Goal: Information Seeking & Learning: Learn about a topic

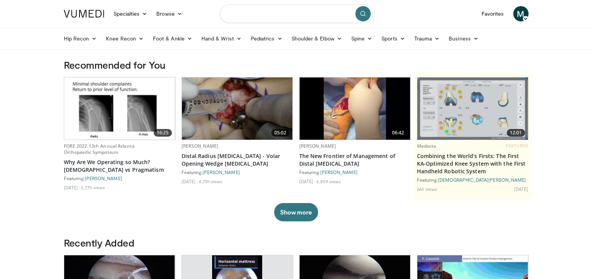
click at [245, 16] on input "Search topics, interventions" at bounding box center [296, 14] width 153 height 18
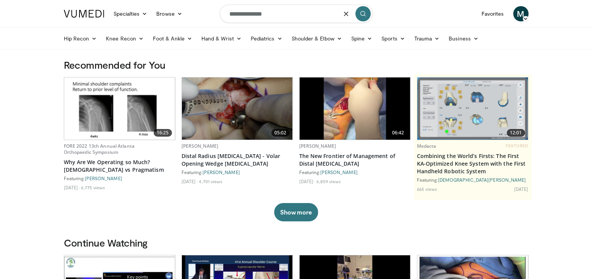
type input "**********"
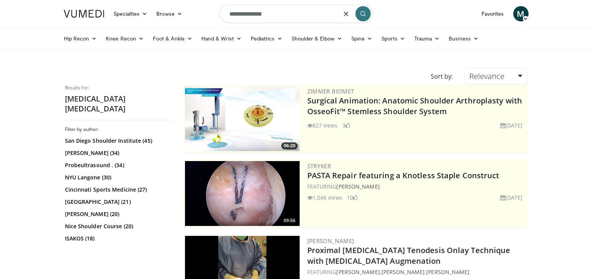
click at [229, 14] on input "**********" at bounding box center [296, 14] width 153 height 18
type input "**********"
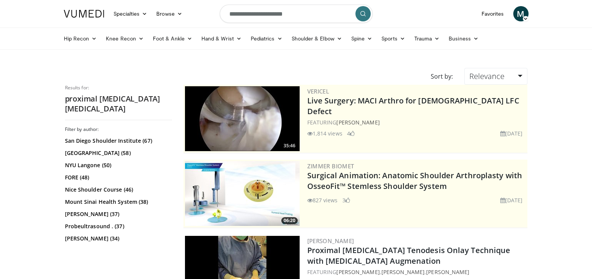
click at [361, 12] on icon "submit" at bounding box center [363, 14] width 6 height 6
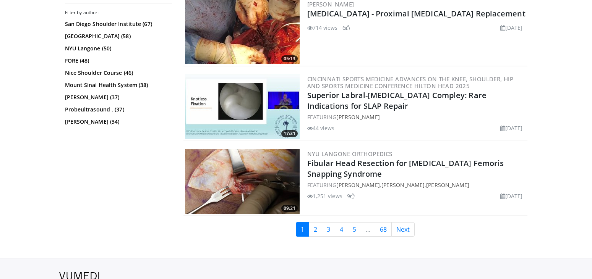
scroll to position [1833, 0]
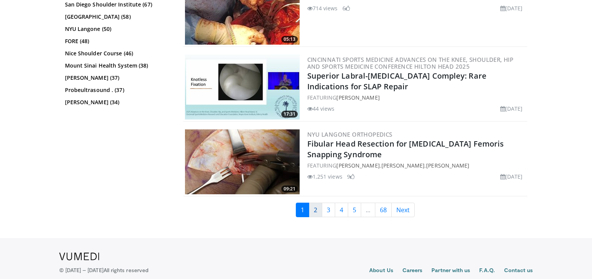
click at [313, 211] on link "2" at bounding box center [315, 210] width 13 height 15
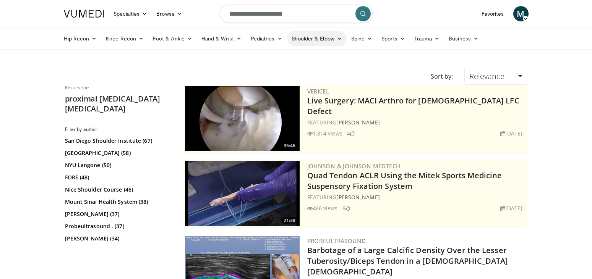
click at [320, 38] on link "Shoulder & Elbow" at bounding box center [317, 38] width 60 height 15
click at [270, 71] on link "Shoulder" at bounding box center [300, 69] width 91 height 12
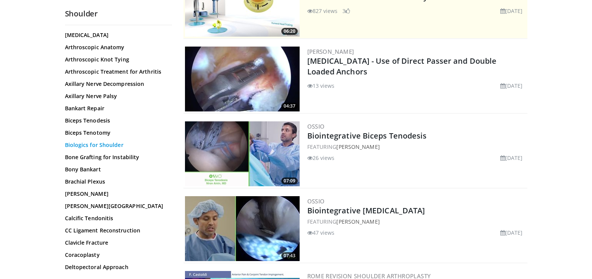
scroll to position [115, 0]
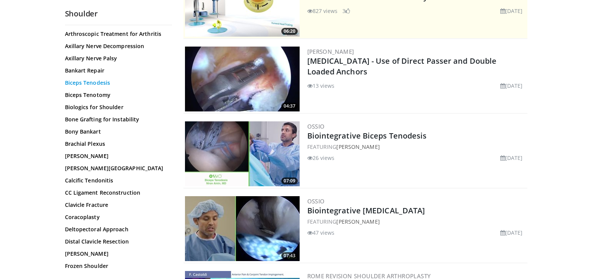
click at [94, 81] on link "Biceps Tenodesis" at bounding box center [116, 83] width 103 height 8
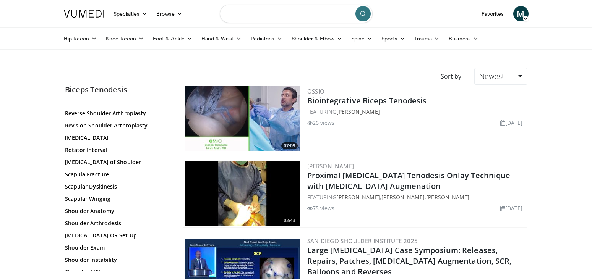
click at [288, 12] on input "Search topics, interventions" at bounding box center [296, 14] width 153 height 18
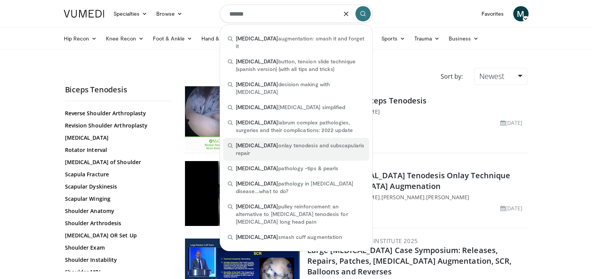
type input "******"
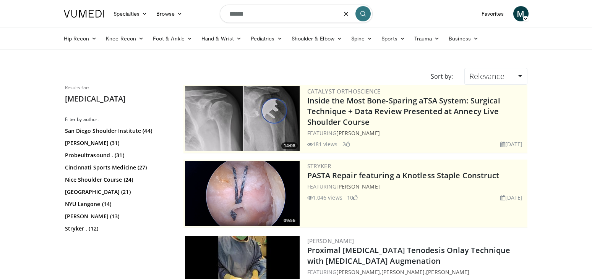
click at [260, 18] on input "******" at bounding box center [296, 14] width 153 height 18
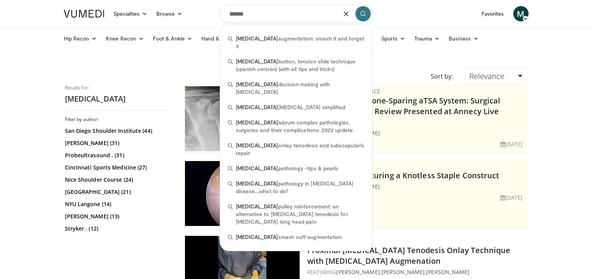
drag, startPoint x: 256, startPoint y: 18, endPoint x: 204, endPoint y: 20, distance: 51.6
click at [204, 20] on nav "Specialties Adult & Family Medicine Allergy, [MEDICAL_DATA], Immunology Anesthe…" at bounding box center [296, 13] width 474 height 27
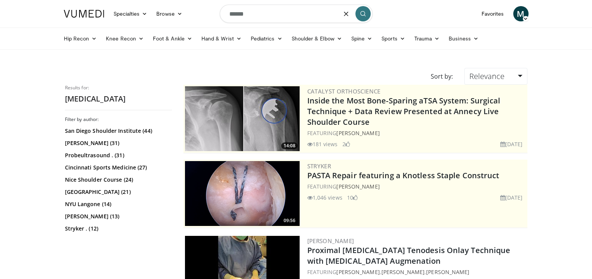
type input "******"
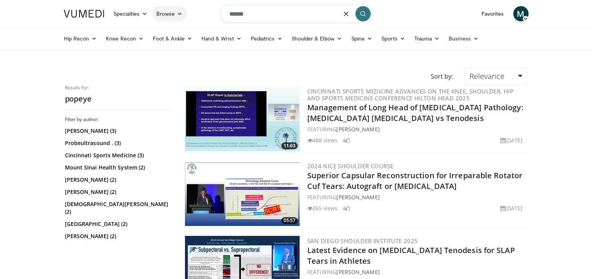
drag, startPoint x: 262, startPoint y: 16, endPoint x: 173, endPoint y: 11, distance: 89.1
click at [173, 11] on nav "Specialties Adult & Family Medicine Allergy, Asthma, Immunology Anesthesiology …" at bounding box center [296, 13] width 474 height 27
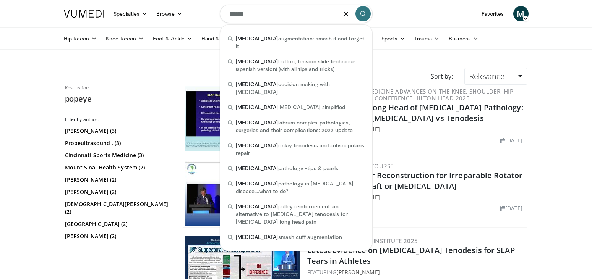
type input "******"
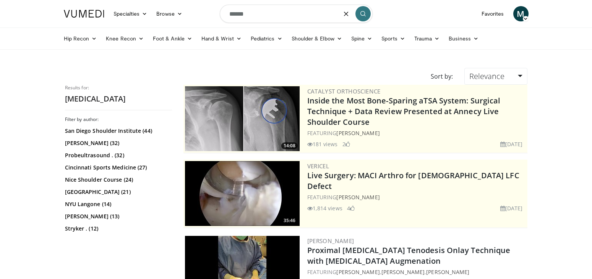
click at [226, 11] on input "******" at bounding box center [296, 14] width 153 height 18
type input "**********"
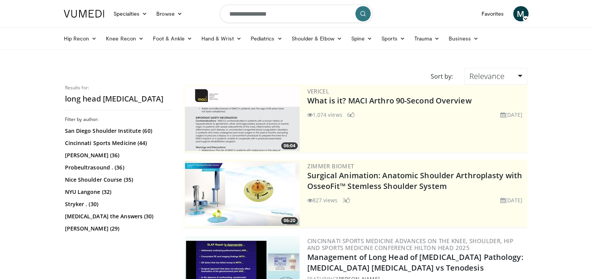
click at [286, 16] on input "**********" at bounding box center [296, 14] width 153 height 18
type input "**********"
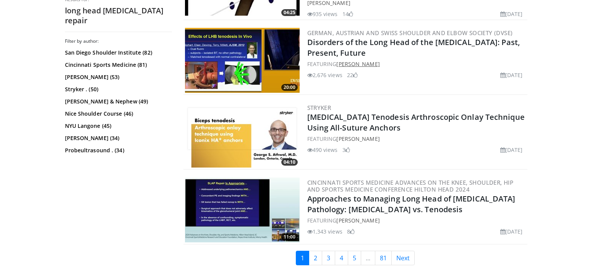
scroll to position [1833, 0]
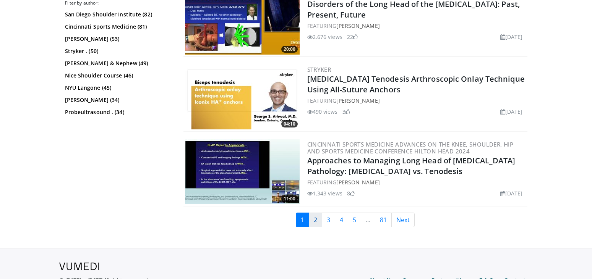
click at [315, 214] on link "2" at bounding box center [315, 220] width 13 height 15
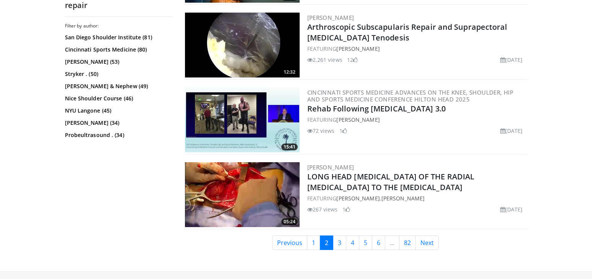
scroll to position [1871, 0]
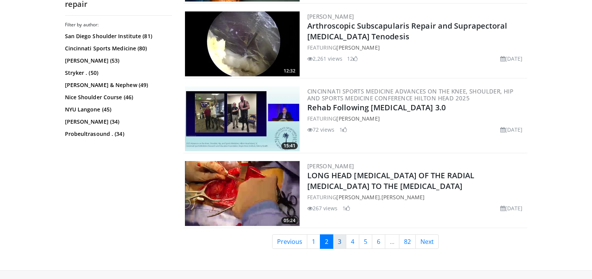
click at [342, 240] on link "3" at bounding box center [339, 241] width 13 height 15
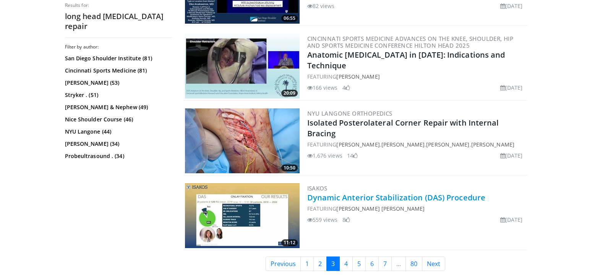
scroll to position [1795, 0]
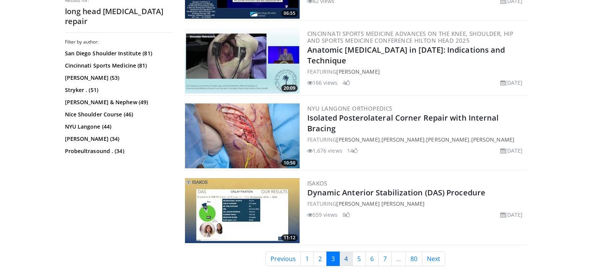
click at [346, 252] on link "4" at bounding box center [345, 259] width 13 height 15
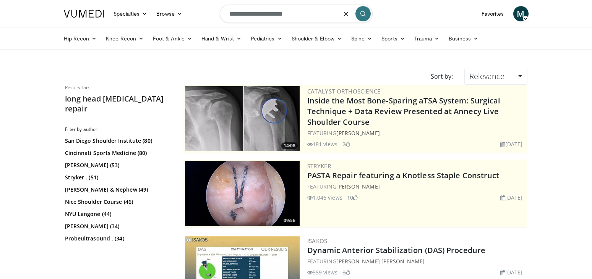
drag, startPoint x: 255, startPoint y: 15, endPoint x: 190, endPoint y: 16, distance: 65.3
click at [190, 16] on nav "Specialties Adult & Family Medicine Allergy, Asthma, Immunology Anesthesiology …" at bounding box center [296, 13] width 474 height 27
type input "**********"
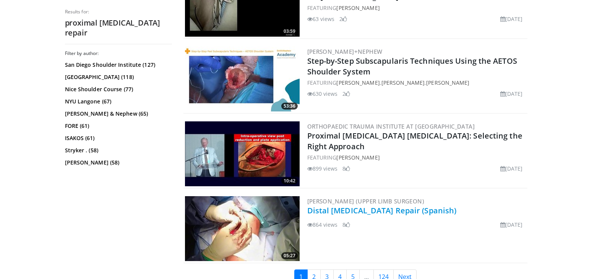
scroll to position [1871, 0]
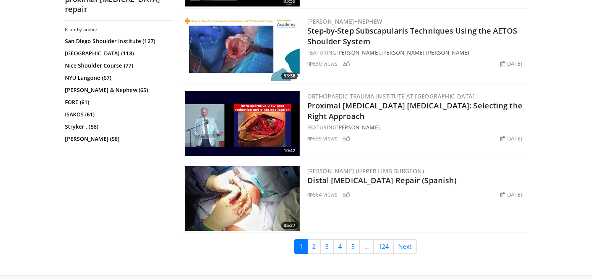
drag, startPoint x: 361, startPoint y: 217, endPoint x: 326, endPoint y: 226, distance: 36.3
click at [326, 226] on div "Dr. Facundo De Franceschi (Upper limb surgeon) Distal Biceps Repair (Spanish) 8…" at bounding box center [416, 198] width 218 height 65
click at [314, 246] on link "2" at bounding box center [313, 246] width 13 height 15
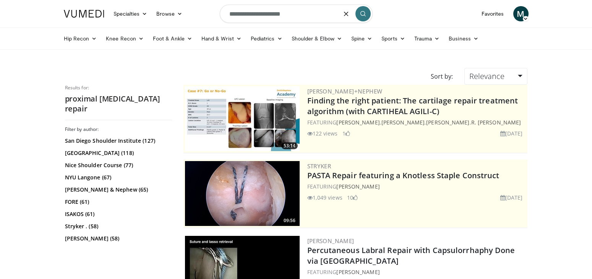
click at [229, 14] on input "**********" at bounding box center [296, 14] width 153 height 18
click at [327, 37] on link "Shoulder & Elbow" at bounding box center [317, 38] width 60 height 15
click at [267, 70] on link "Shoulder" at bounding box center [300, 69] width 91 height 12
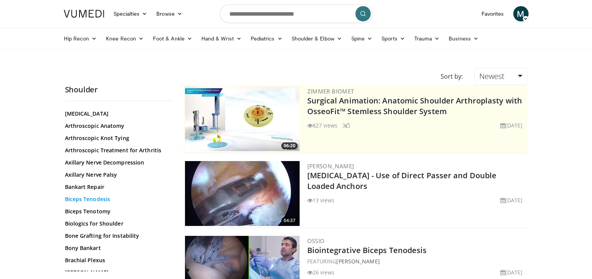
scroll to position [76, 0]
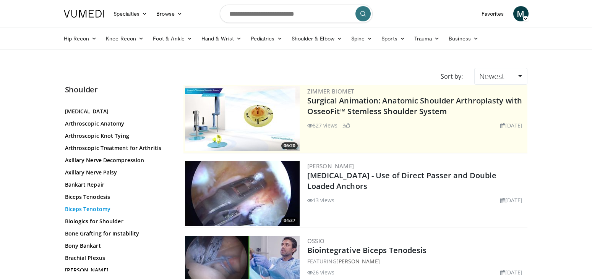
click at [75, 209] on link "Biceps Tenotomy" at bounding box center [116, 209] width 103 height 8
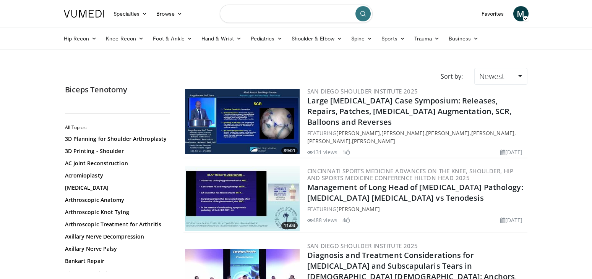
click at [256, 13] on input "Search topics, interventions" at bounding box center [296, 14] width 153 height 18
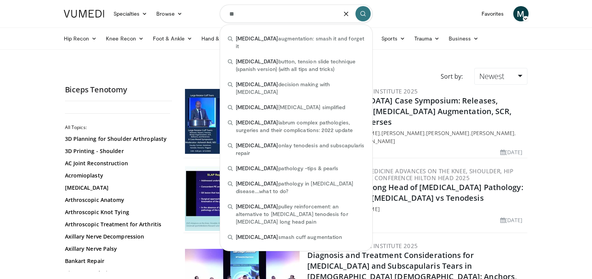
type input "*"
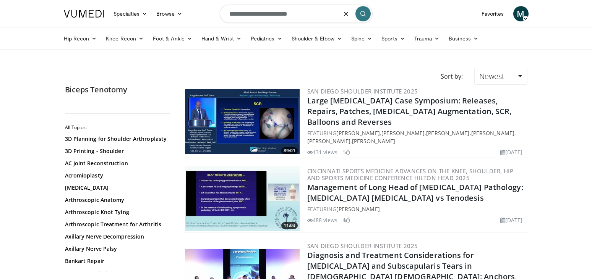
type input "**********"
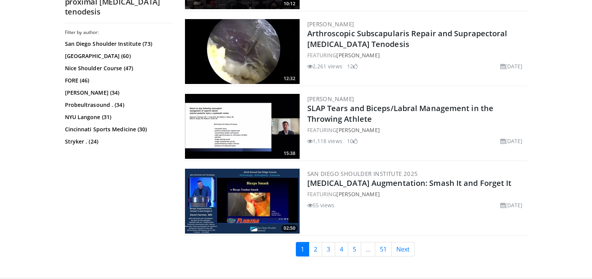
scroll to position [1795, 0]
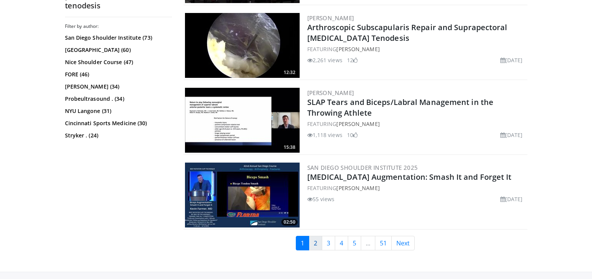
click at [315, 243] on link "2" at bounding box center [315, 243] width 13 height 15
click at [355, 246] on link "5" at bounding box center [354, 243] width 13 height 15
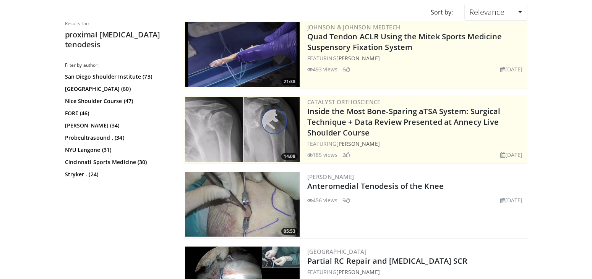
scroll to position [76, 0]
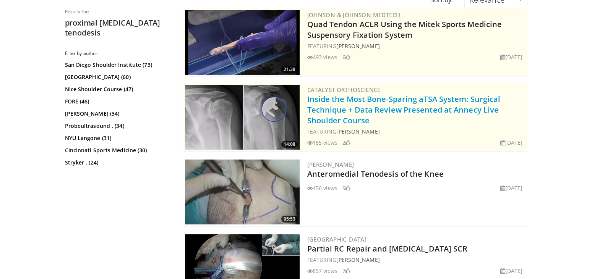
click at [364, 107] on link "Inside the Most Bone-Sparing aTSA System: Surgical Technique + Data Review Pres…" at bounding box center [403, 110] width 193 height 32
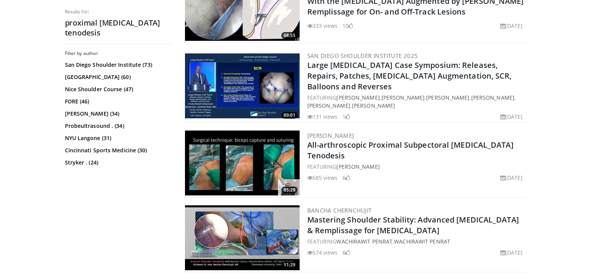
scroll to position [726, 0]
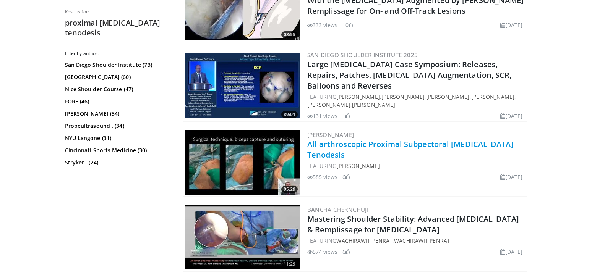
click at [409, 139] on link "All-arthroscopic Proximal Subpectoral Biceps Tenodesis" at bounding box center [410, 149] width 206 height 21
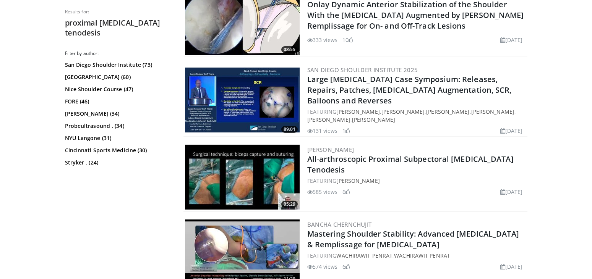
scroll to position [649, 0]
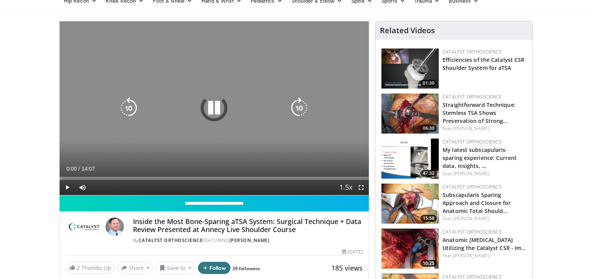
scroll to position [38, 0]
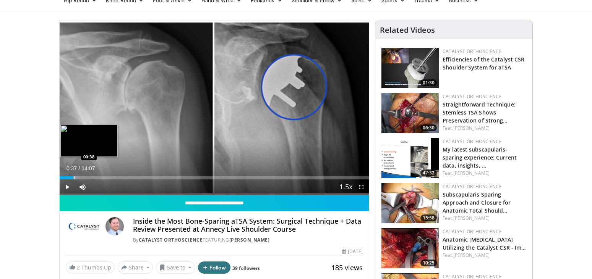
click at [74, 177] on div "Progress Bar" at bounding box center [74, 177] width 1 height 3
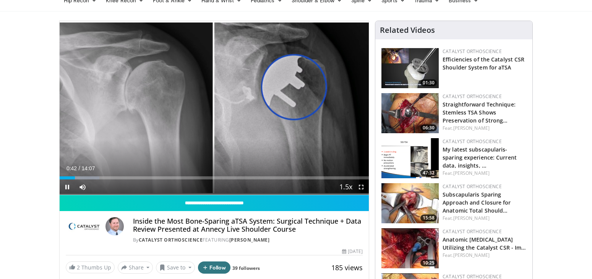
click at [91, 181] on div "Current Time 0:42 / Duration 14:07 Pause Skip Backward Skip Forward Mute 0% Loa…" at bounding box center [214, 186] width 309 height 15
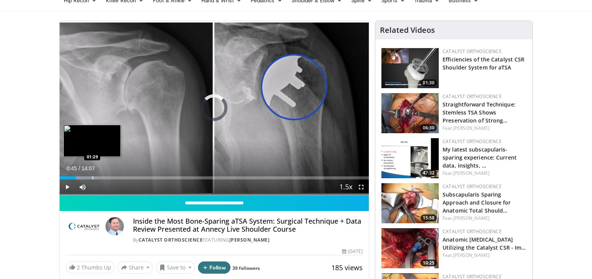
click at [92, 177] on div "Progress Bar" at bounding box center [92, 177] width 1 height 3
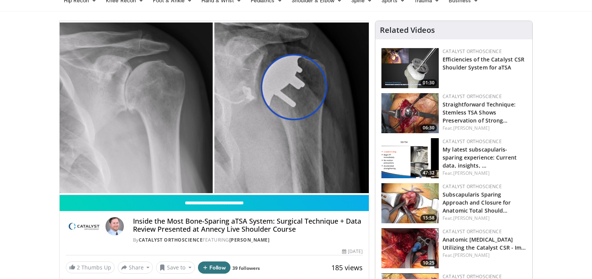
click at [104, 178] on video-js "**********" at bounding box center [214, 108] width 309 height 174
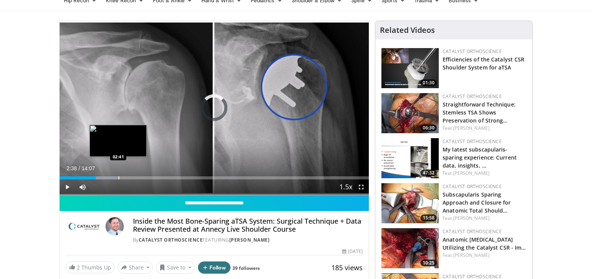
click at [118, 176] on div "Progress Bar" at bounding box center [118, 177] width 1 height 3
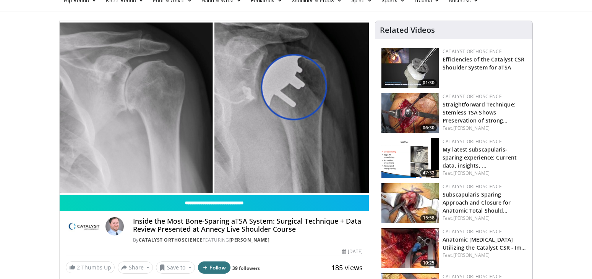
click at [146, 177] on video-js "**********" at bounding box center [214, 108] width 309 height 174
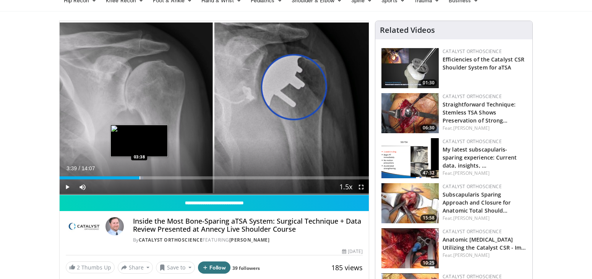
click at [139, 178] on div "Progress Bar" at bounding box center [139, 177] width 1 height 3
click at [128, 177] on div "Progress Bar" at bounding box center [128, 177] width 1 height 3
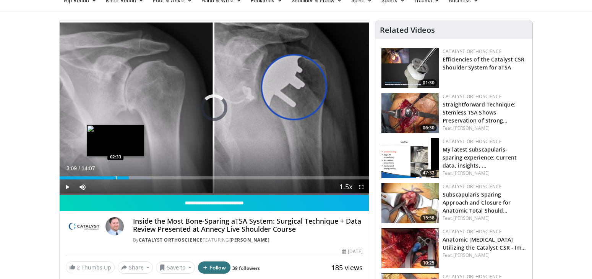
click at [116, 176] on div "Progress Bar" at bounding box center [116, 177] width 1 height 3
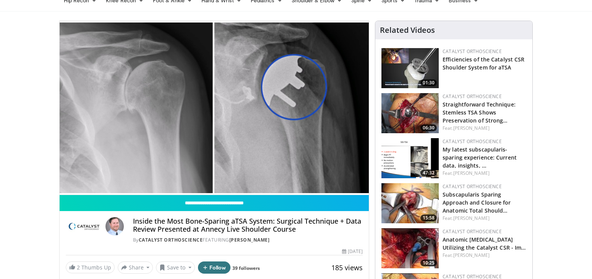
drag, startPoint x: 201, startPoint y: 244, endPoint x: 126, endPoint y: 251, distance: 75.5
click at [126, 251] on div "185 views September 23, 2025" at bounding box center [214, 251] width 297 height 7
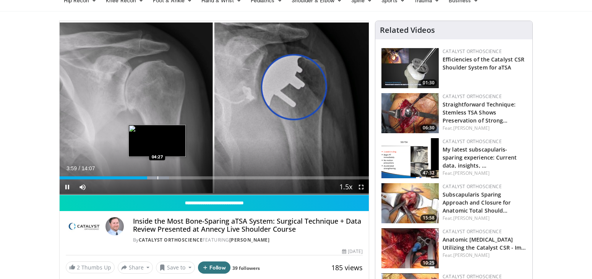
click at [157, 177] on div "Progress Bar" at bounding box center [157, 177] width 1 height 3
click at [164, 178] on div "Progress Bar" at bounding box center [161, 177] width 29 height 3
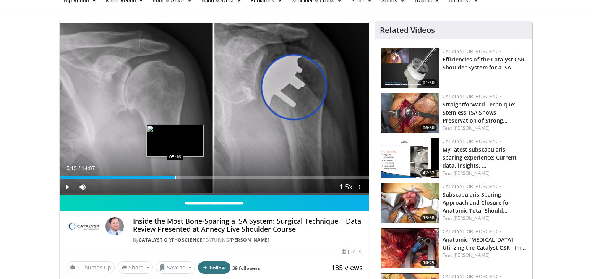
click at [175, 178] on div "Progress Bar" at bounding box center [175, 177] width 1 height 3
click at [185, 178] on div "Progress Bar" at bounding box center [185, 177] width 1 height 3
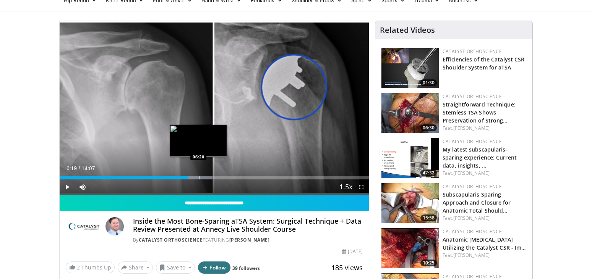
click at [199, 177] on div "Progress Bar" at bounding box center [199, 177] width 1 height 3
click at [209, 178] on div "Progress Bar" at bounding box center [209, 177] width 1 height 3
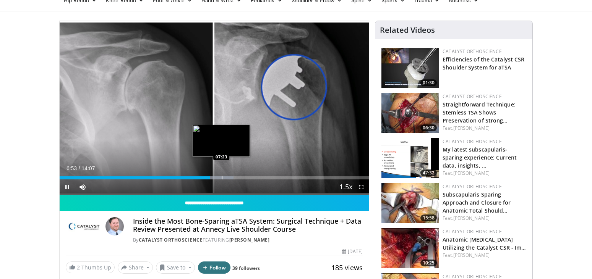
click at [222, 177] on div "Progress Bar" at bounding box center [222, 177] width 1 height 3
click at [233, 176] on div "Progress Bar" at bounding box center [233, 177] width 1 height 3
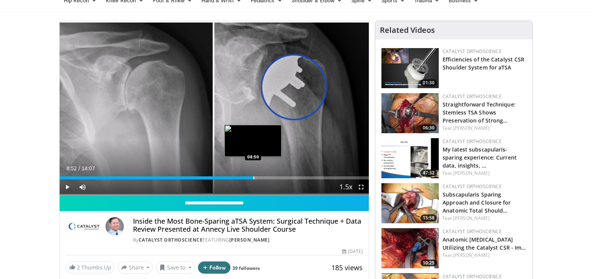
click at [254, 176] on div "Progress Bar" at bounding box center [253, 177] width 1 height 3
click at [268, 177] on video-js "**********" at bounding box center [214, 108] width 309 height 174
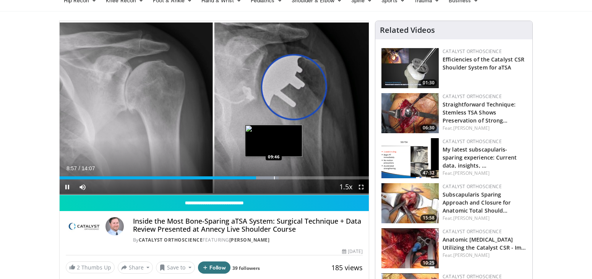
click at [274, 179] on div "Progress Bar" at bounding box center [274, 177] width 1 height 3
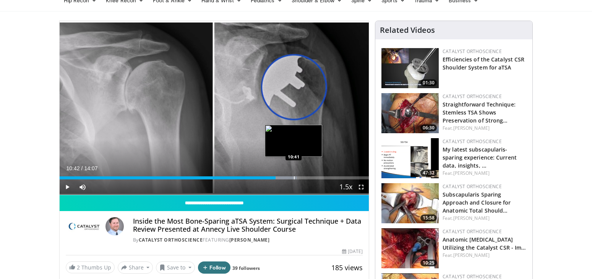
click at [294, 178] on div "Progress Bar" at bounding box center [294, 177] width 1 height 3
click at [285, 178] on div "Progress Bar" at bounding box center [285, 177] width 1 height 3
click at [307, 177] on div "Progress Bar" at bounding box center [307, 177] width 1 height 3
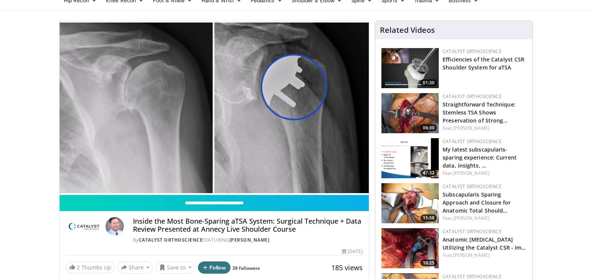
click at [318, 178] on div "10 seconds Tap to unmute" at bounding box center [214, 108] width 309 height 174
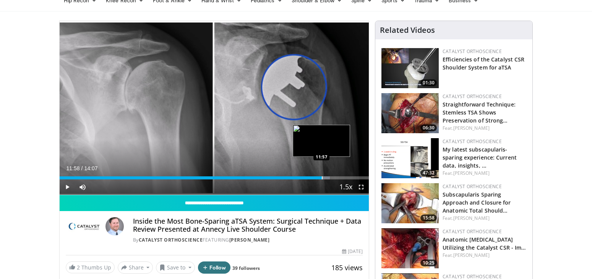
click at [322, 178] on div "Progress Bar" at bounding box center [322, 177] width 1 height 3
click at [331, 177] on div "Progress Bar" at bounding box center [331, 177] width 1 height 3
click at [337, 178] on div "Progress Bar" at bounding box center [337, 177] width 1 height 3
click at [344, 179] on div "Progress Bar" at bounding box center [344, 177] width 1 height 3
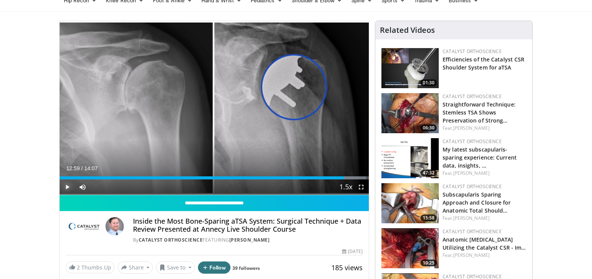
click at [68, 186] on span "Video Player" at bounding box center [67, 186] width 15 height 15
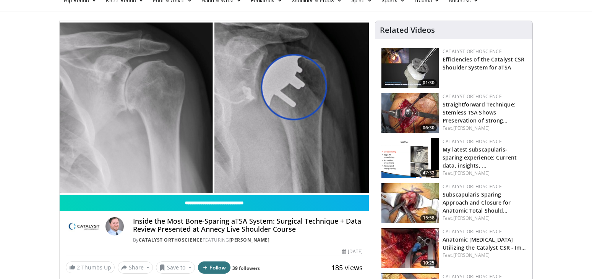
click at [68, 186] on video-js "**********" at bounding box center [214, 108] width 309 height 174
click at [352, 176] on video-js "**********" at bounding box center [214, 108] width 309 height 174
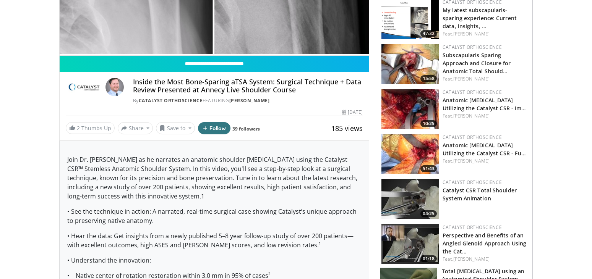
scroll to position [191, 0]
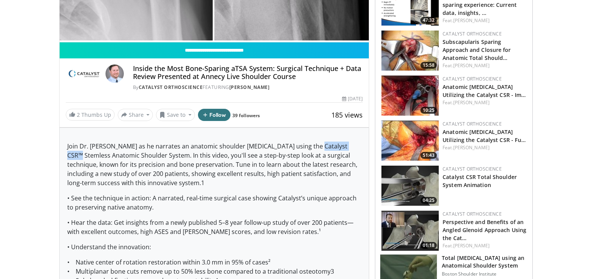
drag, startPoint x: 309, startPoint y: 147, endPoint x: 351, endPoint y: 146, distance: 41.6
click at [351, 146] on p "Join Dr. Steven Goldberg as he narrates an anatomic shoulder arthroplasty using…" at bounding box center [214, 165] width 294 height 46
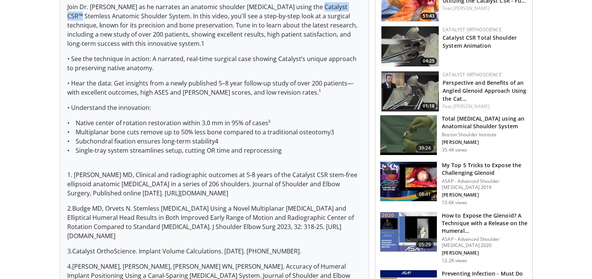
scroll to position [344, 0]
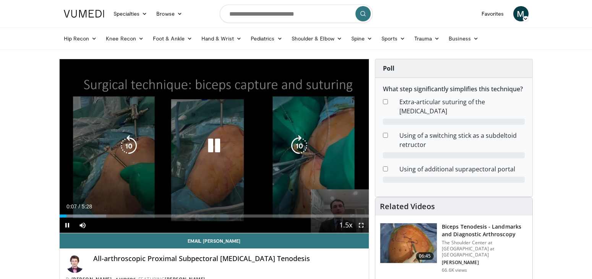
click at [82, 213] on video-js "**********" at bounding box center [214, 146] width 309 height 174
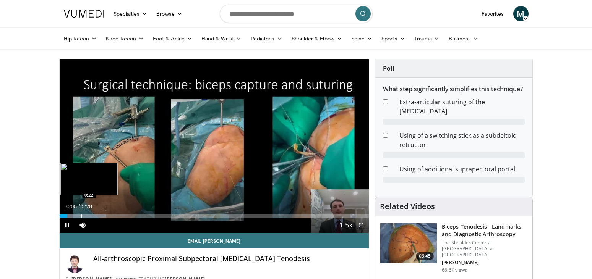
click at [80, 213] on div "Loaded : 15.18% 0:08 0:22" at bounding box center [214, 213] width 309 height 7
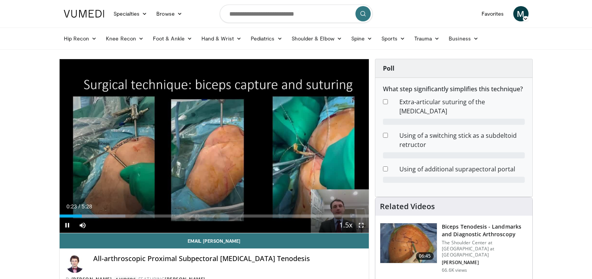
click at [99, 220] on div "Current Time 0:23 / Duration 5:28 Pause Skip Backward Skip Forward Mute Loaded …" at bounding box center [214, 225] width 309 height 15
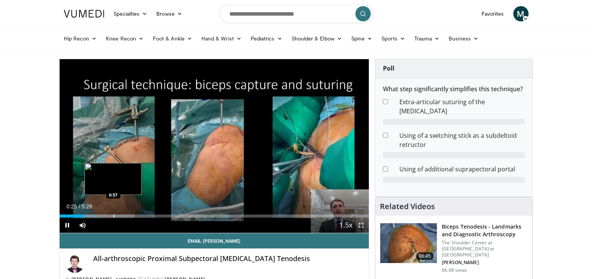
click at [114, 215] on div "Progress Bar" at bounding box center [113, 216] width 1 height 3
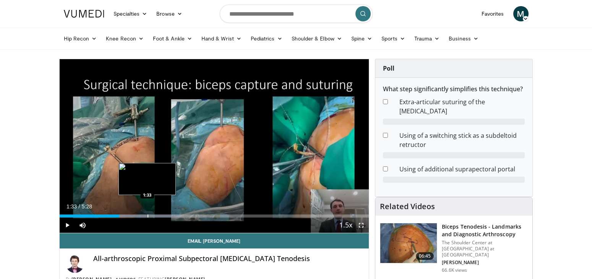
click at [147, 216] on div "Progress Bar" at bounding box center [147, 216] width 1 height 3
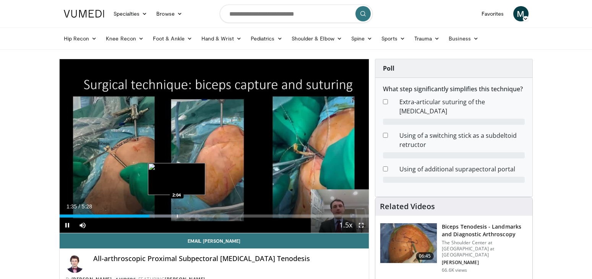
click at [179, 217] on div "Loaded : 45.66% 1:35 2:04" at bounding box center [214, 216] width 309 height 3
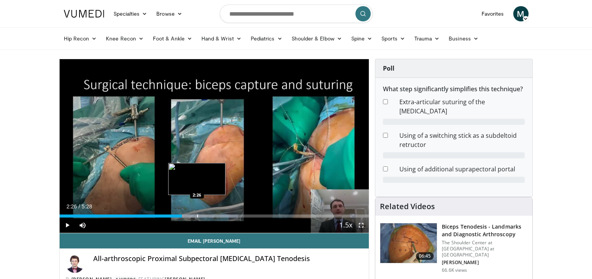
click at [197, 217] on div "Progress Bar" at bounding box center [197, 216] width 1 height 3
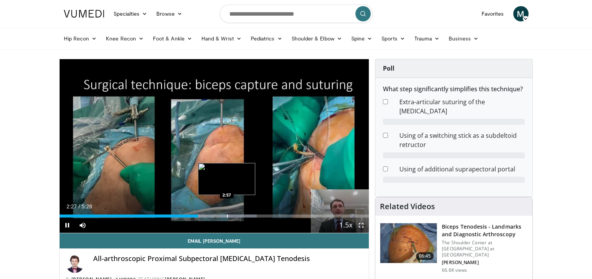
click at [227, 216] on div "Progress Bar" at bounding box center [227, 216] width 1 height 3
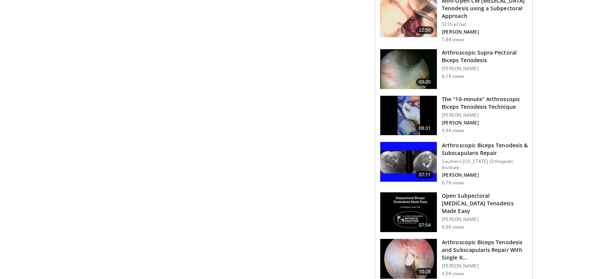
scroll to position [914, 0]
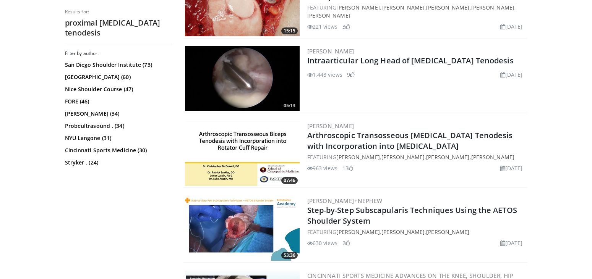
scroll to position [802, 0]
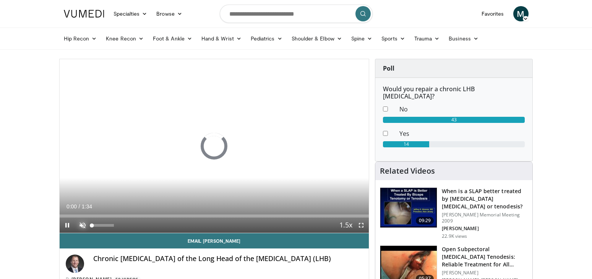
click at [80, 223] on span "Video Player" at bounding box center [82, 225] width 15 height 15
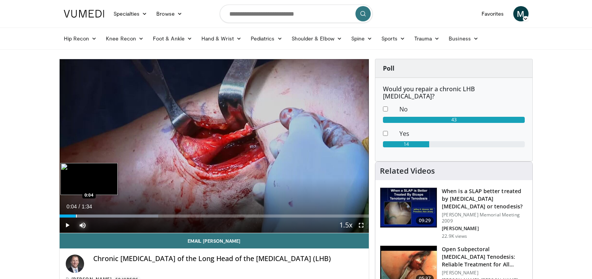
click at [76, 213] on div "Loaded : 31.91% 0:04 0:04" at bounding box center [214, 213] width 309 height 7
click at [99, 214] on div "Loaded : 42.55% 0:12 0:12" at bounding box center [214, 213] width 309 height 7
click at [79, 216] on div "Progress Bar" at bounding box center [79, 216] width 1 height 3
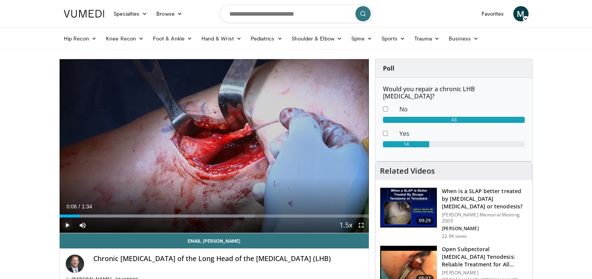
click at [65, 226] on span "Video Player" at bounding box center [67, 225] width 15 height 15
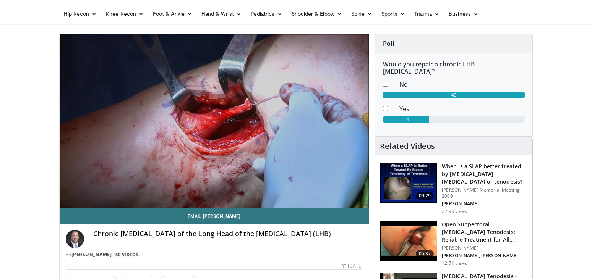
scroll to position [38, 0]
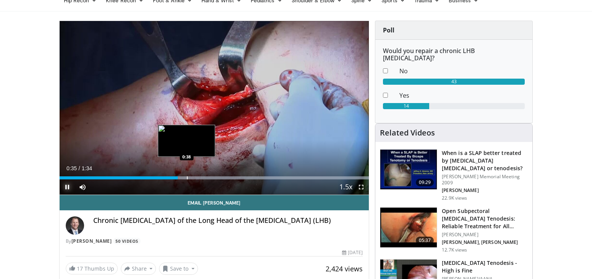
click at [187, 177] on div "Progress Bar" at bounding box center [187, 177] width 1 height 3
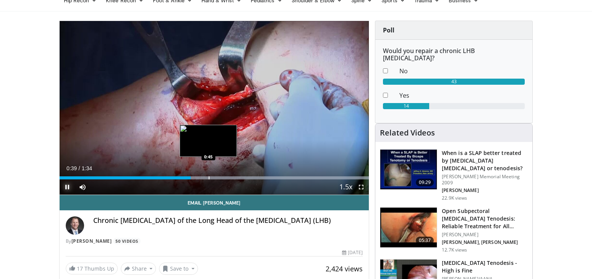
click at [209, 177] on div "Progress Bar" at bounding box center [209, 177] width 1 height 3
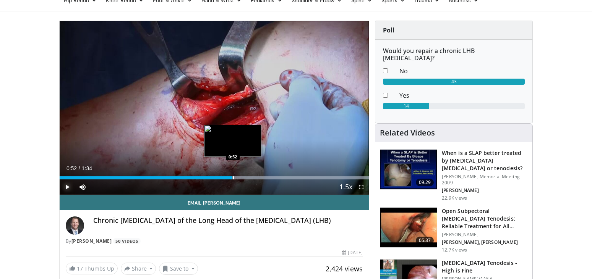
click at [233, 179] on div "Progress Bar" at bounding box center [233, 177] width 1 height 3
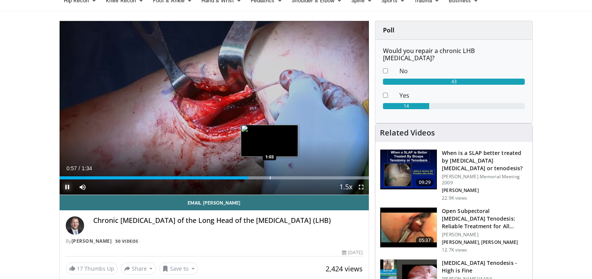
click at [270, 178] on div "Progress Bar" at bounding box center [270, 177] width 1 height 3
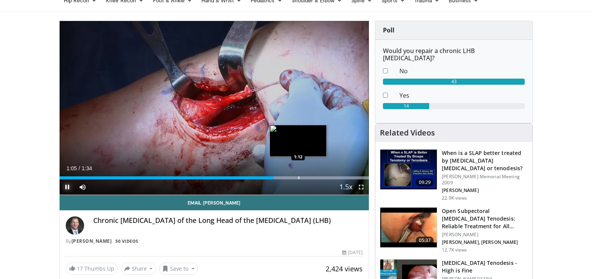
click at [298, 178] on div "Progress Bar" at bounding box center [298, 177] width 1 height 3
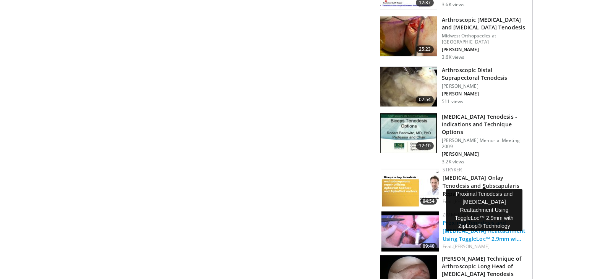
scroll to position [726, 0]
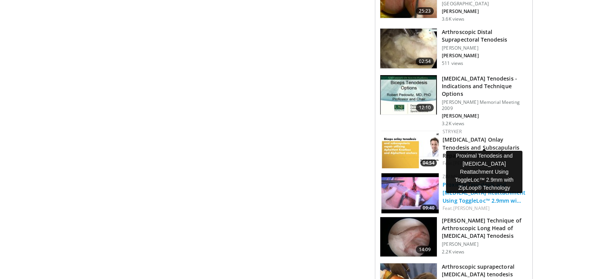
click at [471, 181] on link "Proximal Tenodesis and Biceps Reattachment Using ToggleLoc™ 2.9mm wi…" at bounding box center [483, 192] width 83 height 23
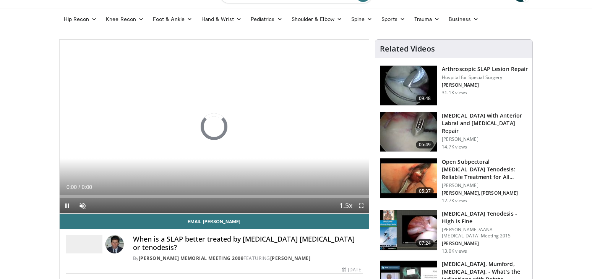
scroll to position [38, 0]
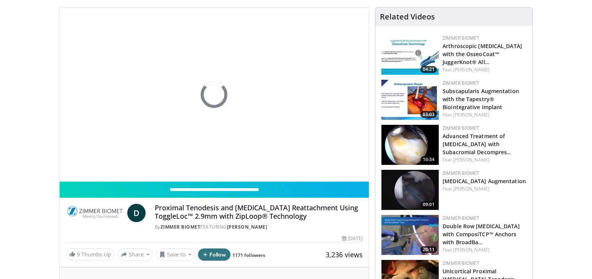
scroll to position [38, 0]
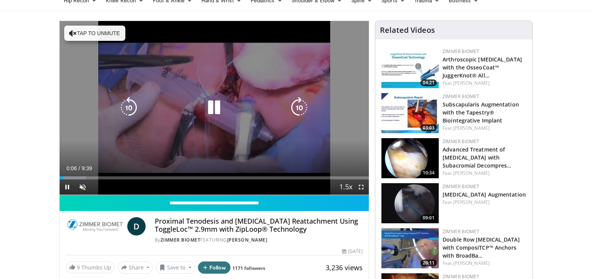
click at [76, 34] on icon "Video Player" at bounding box center [73, 33] width 8 height 8
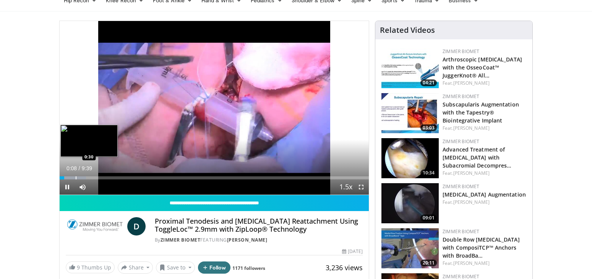
click at [75, 175] on div "Loaded : 8.55% 0:08 0:30" at bounding box center [214, 175] width 309 height 7
click at [86, 177] on div "Progress Bar" at bounding box center [79, 177] width 36 height 3
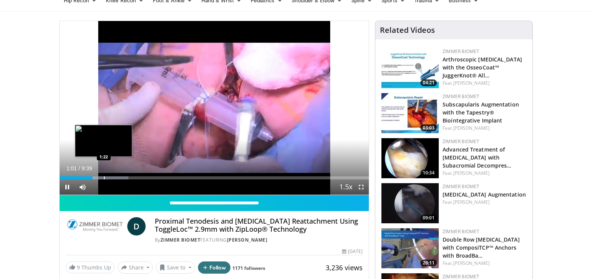
click at [103, 175] on video-js "**********" at bounding box center [214, 108] width 309 height 174
click at [115, 178] on div "Progress Bar" at bounding box center [115, 177] width 1 height 3
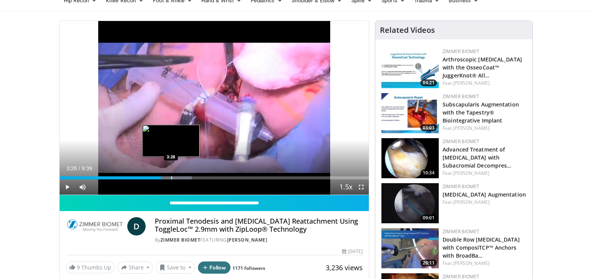
click at [170, 177] on div "Progress Bar" at bounding box center [168, 177] width 48 height 3
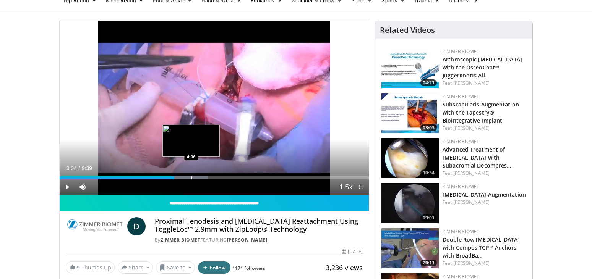
click at [191, 179] on div "Progress Bar" at bounding box center [191, 177] width 1 height 3
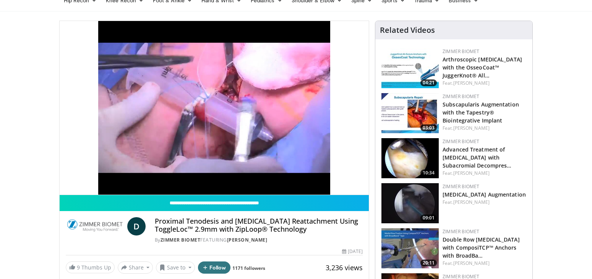
click at [207, 177] on div "10 seconds Tap to unmute" at bounding box center [214, 108] width 309 height 174
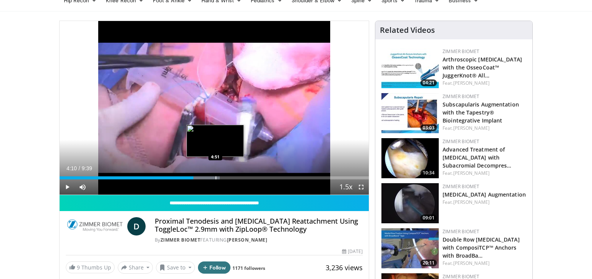
click at [215, 178] on div "Progress Bar" at bounding box center [215, 177] width 1 height 3
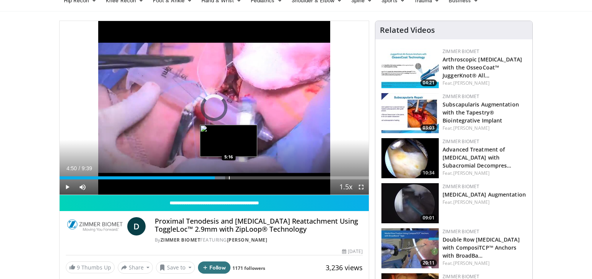
click at [229, 179] on div "Progress Bar" at bounding box center [229, 177] width 1 height 3
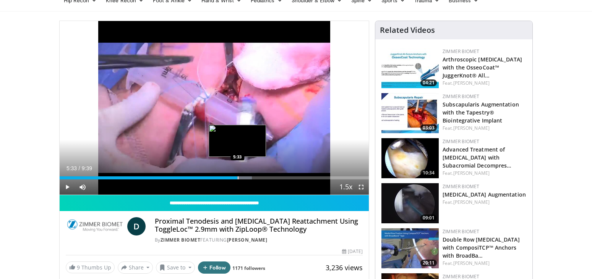
click at [237, 177] on div "Loaded : 62.23% 5:32 5:33" at bounding box center [214, 177] width 309 height 3
click at [239, 176] on div "Progress Bar" at bounding box center [239, 177] width 1 height 3
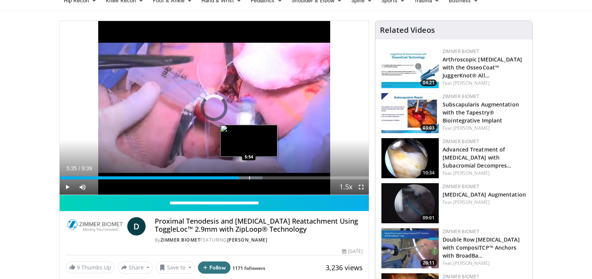
click at [249, 178] on div "Progress Bar" at bounding box center [249, 177] width 1 height 3
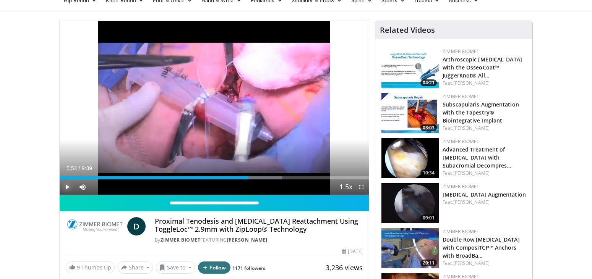
click at [66, 186] on span "Video Player" at bounding box center [67, 186] width 15 height 15
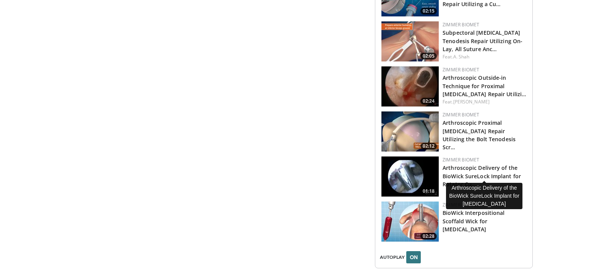
scroll to position [729, 0]
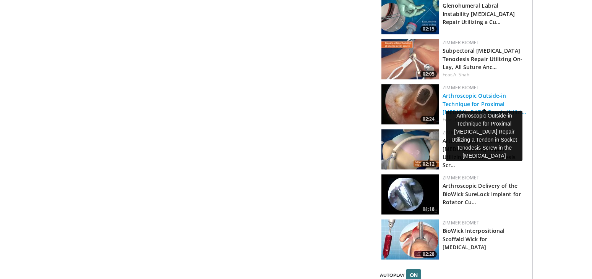
click at [479, 97] on link "Arthroscopic Outside-in Technique for Proximal [MEDICAL_DATA] Repair Utilizi…" at bounding box center [484, 103] width 84 height 23
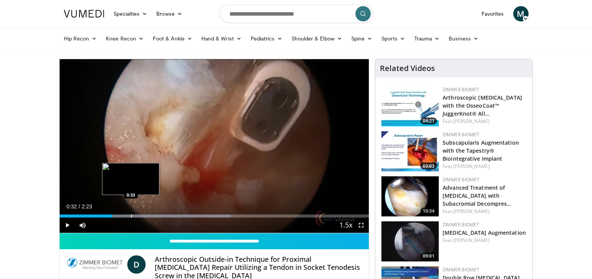
click at [130, 213] on div "Loaded : 55.27% 0:32 0:33" at bounding box center [214, 213] width 309 height 7
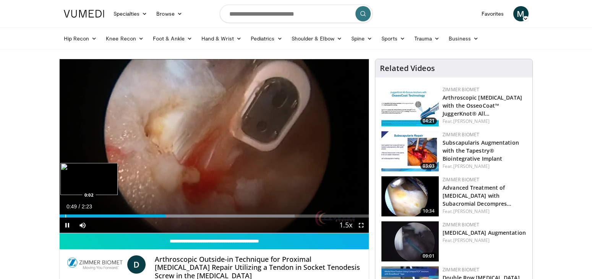
click at [65, 213] on div "Loaded : 76.01% 0:49 0:02" at bounding box center [214, 213] width 309 height 7
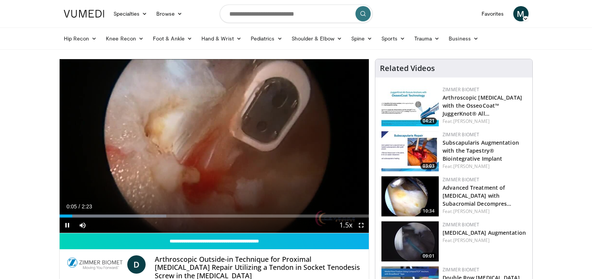
scroll to position [38, 0]
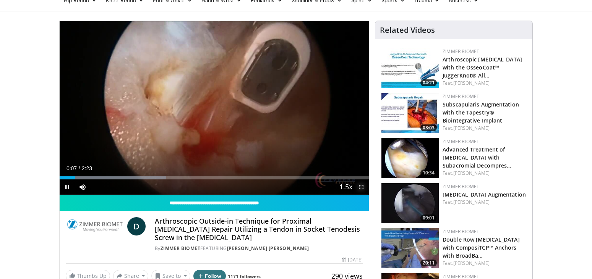
click at [361, 188] on span "Video Player" at bounding box center [360, 186] width 15 height 15
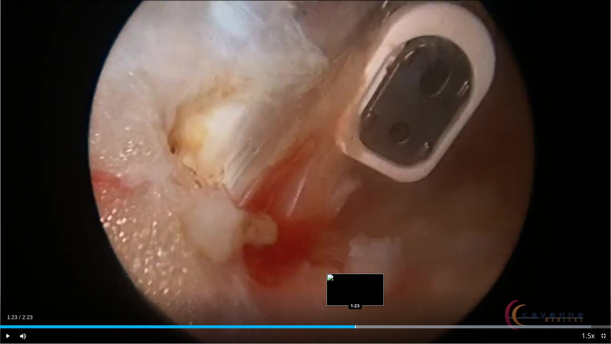
click at [355, 279] on div "Progress Bar" at bounding box center [355, 326] width 1 height 3
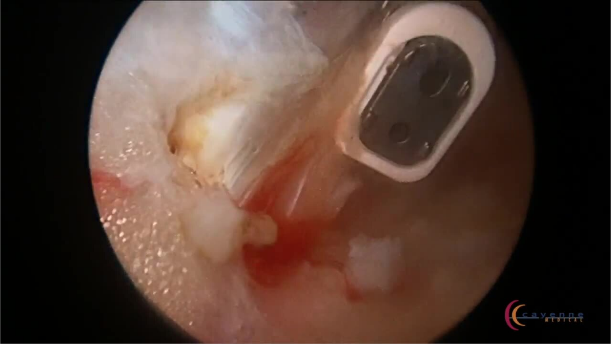
click at [395, 279] on div "10 seconds Tap to unmute" at bounding box center [305, 171] width 611 height 343
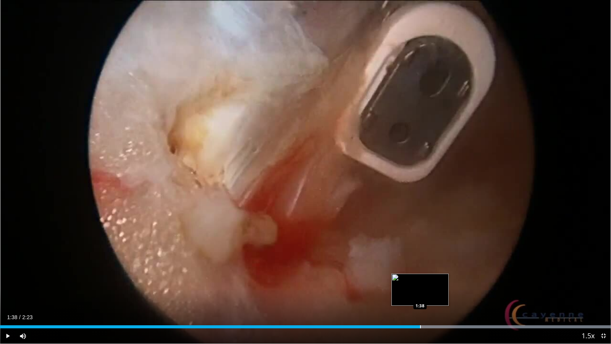
click at [420, 279] on div "Progress Bar" at bounding box center [420, 326] width 1 height 3
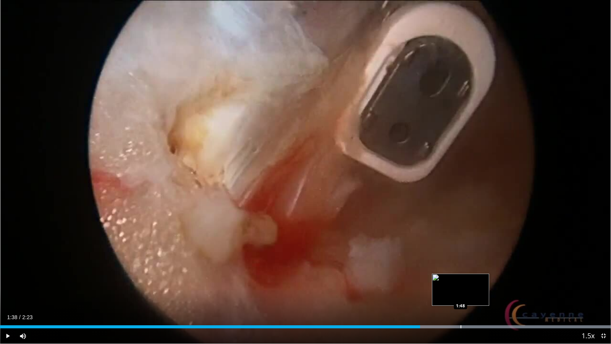
click at [461, 279] on div "Loaded : 100.00% 1:38 1:48" at bounding box center [305, 324] width 611 height 7
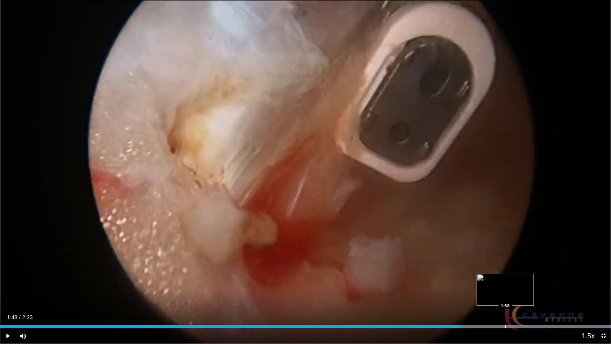
click at [505, 279] on div "Progress Bar" at bounding box center [505, 326] width 1 height 3
click at [591, 279] on span "Video Player" at bounding box center [603, 335] width 15 height 15
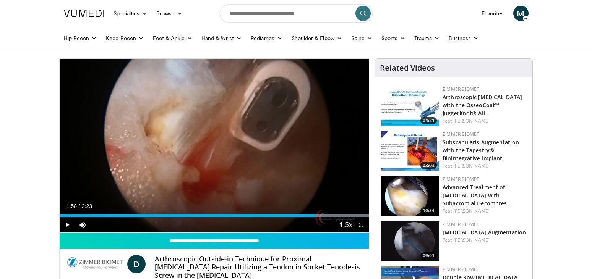
scroll to position [0, 0]
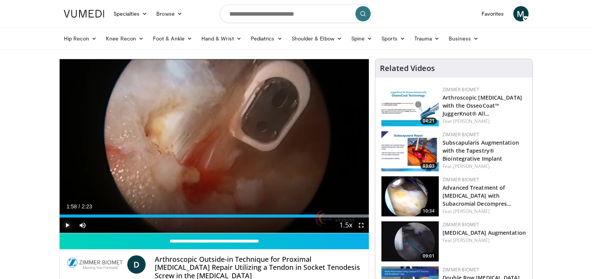
click at [68, 228] on span "Video Player" at bounding box center [67, 225] width 15 height 15
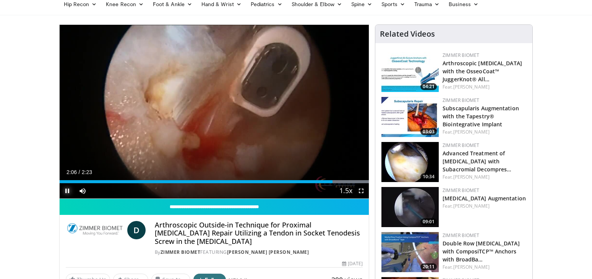
scroll to position [76, 0]
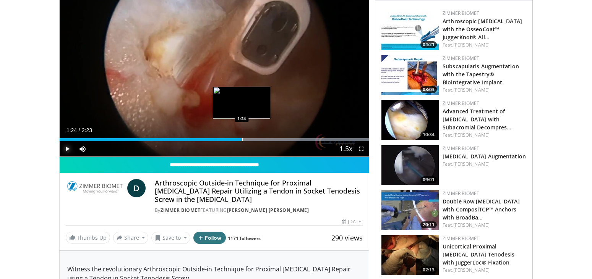
click at [241, 135] on div "Loaded : 100.00% 1:24 1:24" at bounding box center [214, 137] width 309 height 7
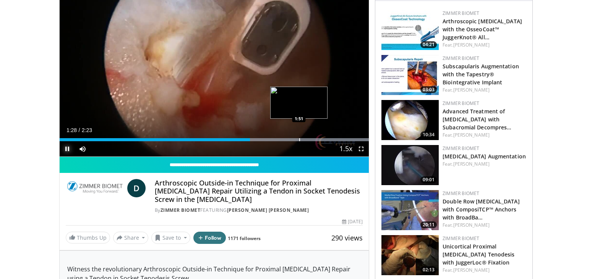
click at [299, 137] on div "Loaded : 100.00% 1:28 1:51" at bounding box center [214, 137] width 309 height 7
click at [326, 138] on div "Progress Bar" at bounding box center [326, 139] width 1 height 3
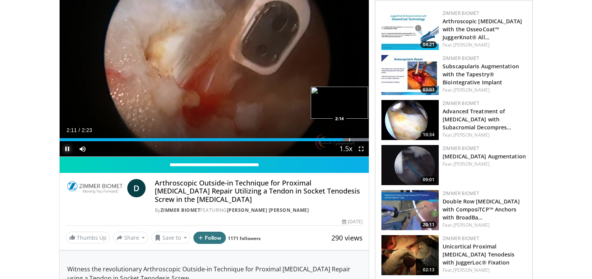
click at [349, 139] on div "Progress Bar" at bounding box center [349, 139] width 1 height 3
click at [357, 139] on div "Progress Bar" at bounding box center [357, 139] width 1 height 3
click at [365, 141] on div "Progress Bar" at bounding box center [365, 139] width 1 height 3
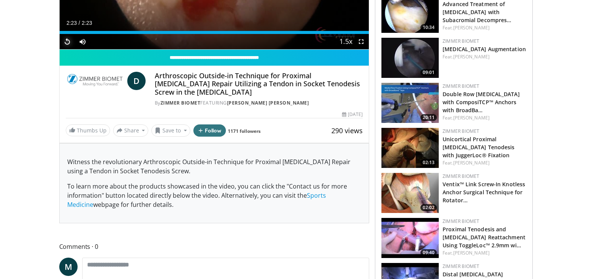
scroll to position [229, 0]
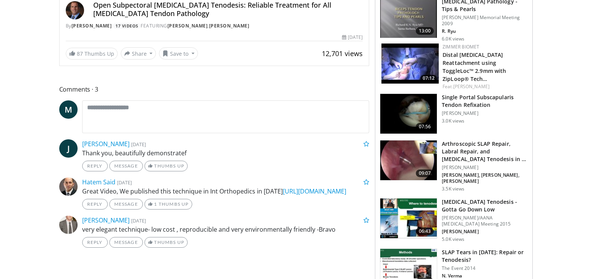
scroll to position [267, 0]
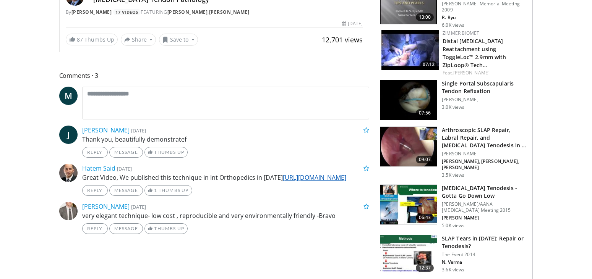
click at [318, 175] on link "https://scholar.google.com/citations?view_op=view_citation&hl=en&user=3ch3Xk4AA…" at bounding box center [314, 177] width 63 height 8
